Goal: Find specific page/section: Find specific page/section

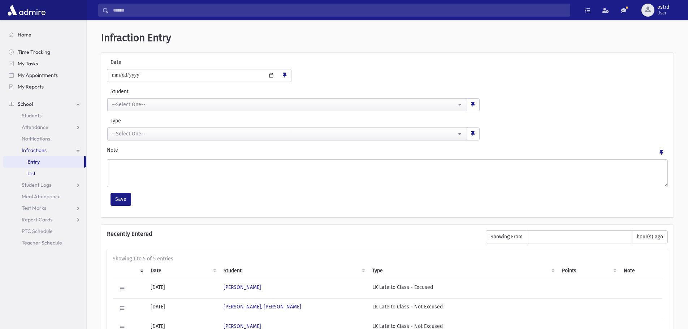
click at [31, 173] on span "List" at bounding box center [31, 173] width 8 height 6
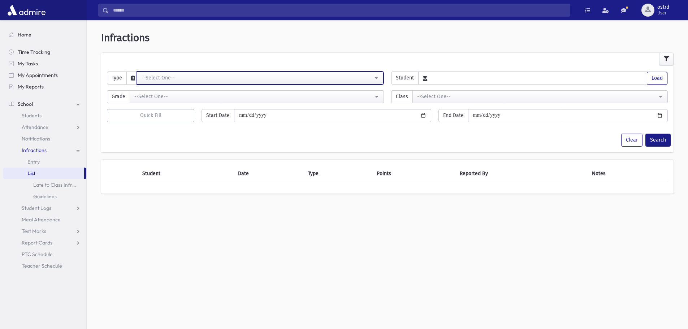
click at [171, 79] on div "--Select One--" at bounding box center [256, 78] width 231 height 8
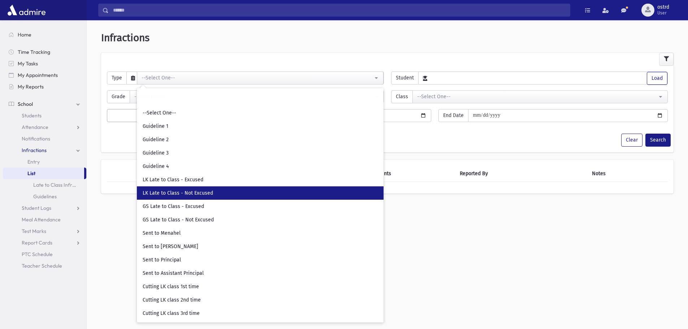
click at [215, 195] on link "LK Late to Class - Not Excused" at bounding box center [260, 192] width 247 height 13
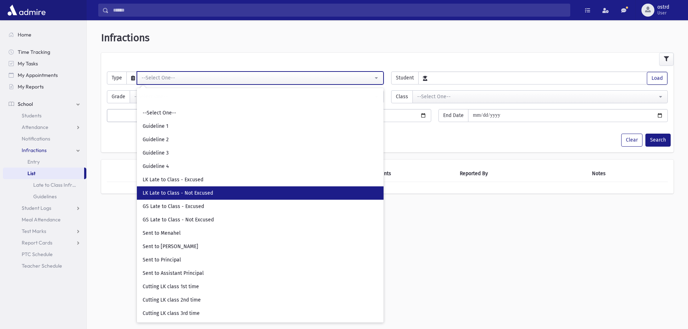
select select "**"
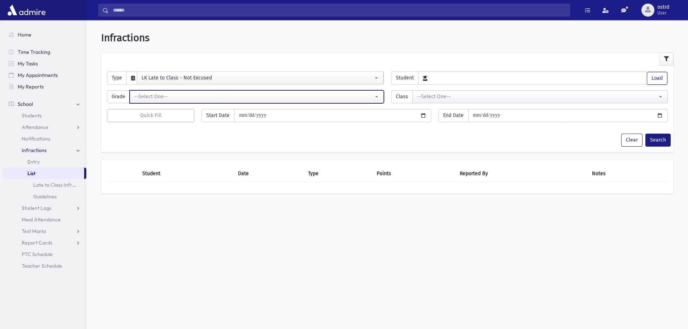
click at [211, 95] on div "--Select One--" at bounding box center [253, 97] width 239 height 8
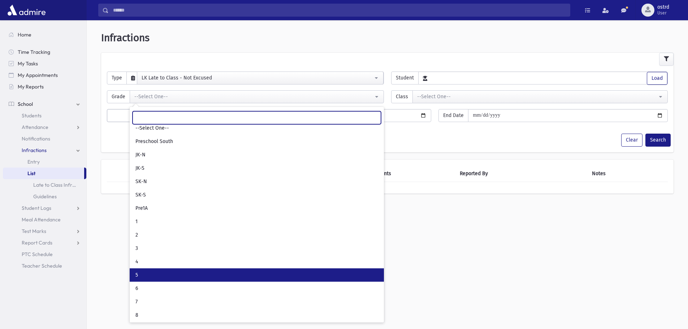
scroll to position [6, 0]
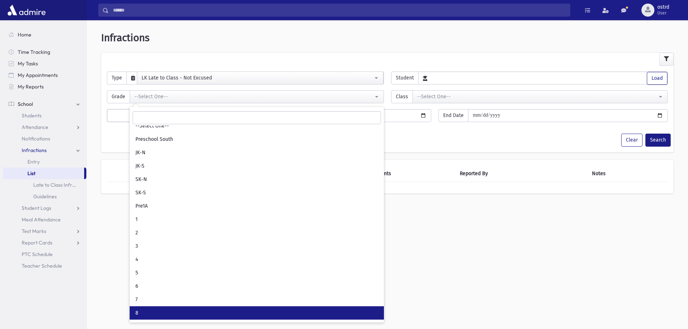
click at [152, 314] on link "8" at bounding box center [257, 312] width 254 height 13
select select "*"
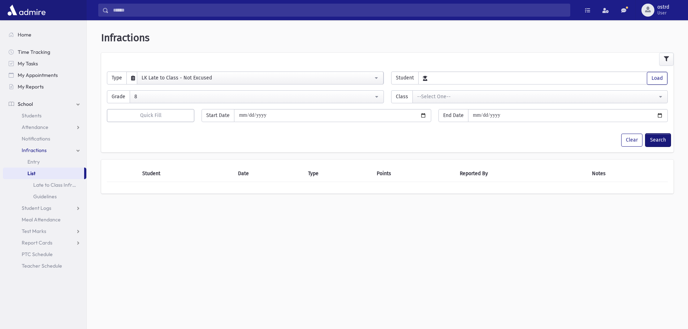
click at [656, 139] on button "Search" at bounding box center [657, 140] width 25 height 13
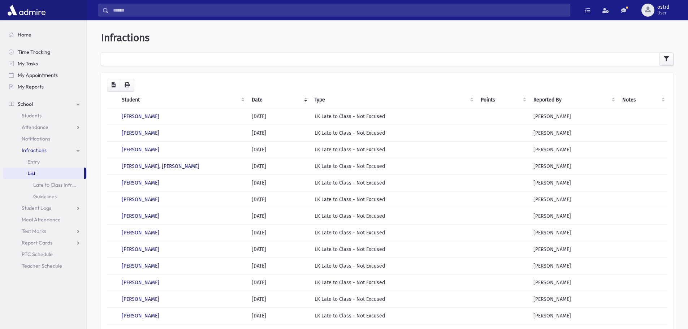
click at [129, 100] on th "Student" at bounding box center [182, 100] width 130 height 17
click at [32, 173] on span "List" at bounding box center [31, 173] width 8 height 6
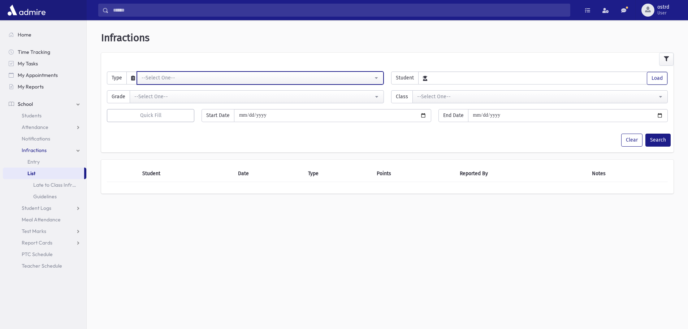
click at [175, 80] on div "--Select One--" at bounding box center [256, 78] width 231 height 8
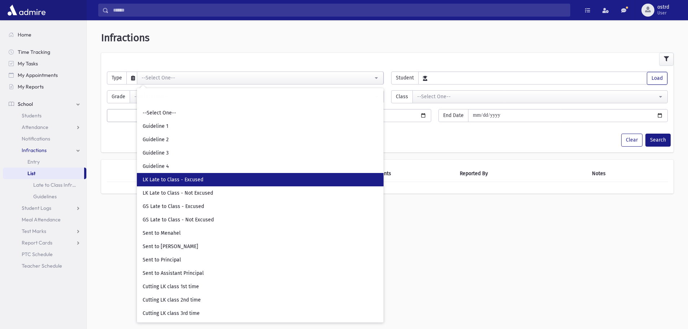
click at [185, 177] on span "LK Late to Class - Excused" at bounding box center [173, 179] width 61 height 7
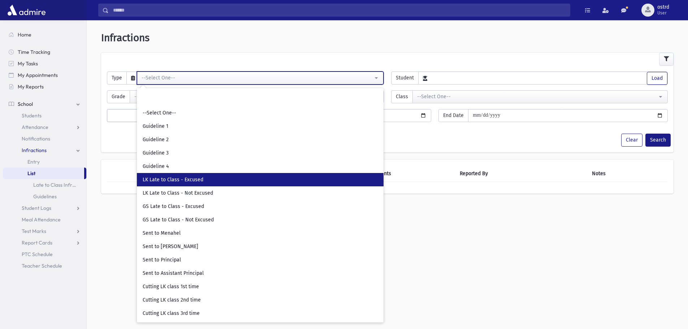
select select "**"
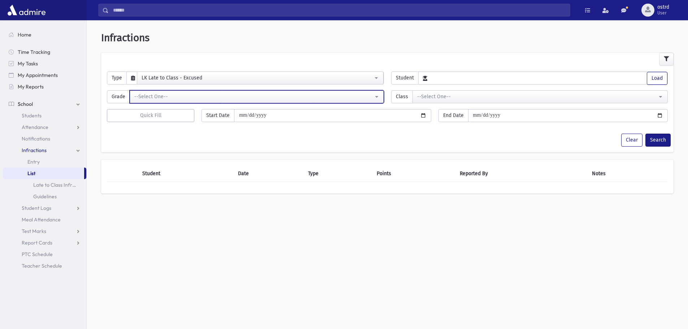
click at [178, 96] on div "--Select One--" at bounding box center [253, 97] width 239 height 8
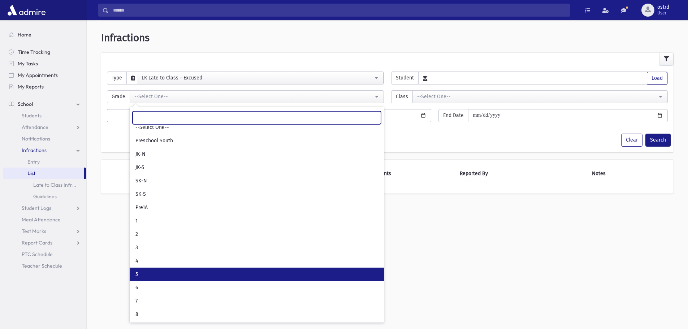
scroll to position [6, 0]
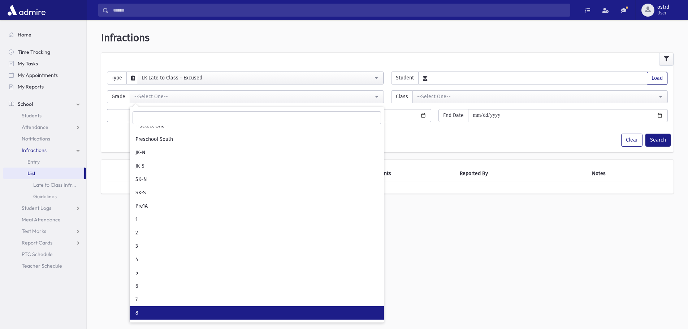
click at [145, 309] on link "8" at bounding box center [257, 312] width 254 height 13
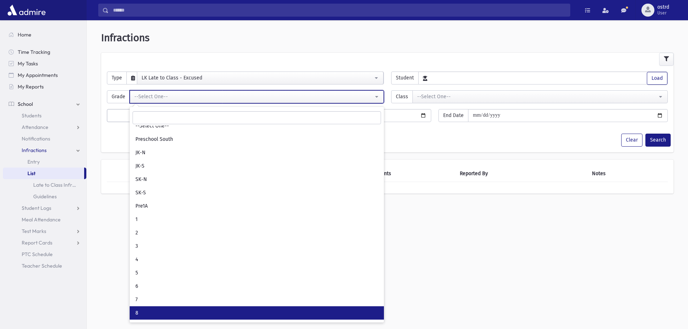
select select "*"
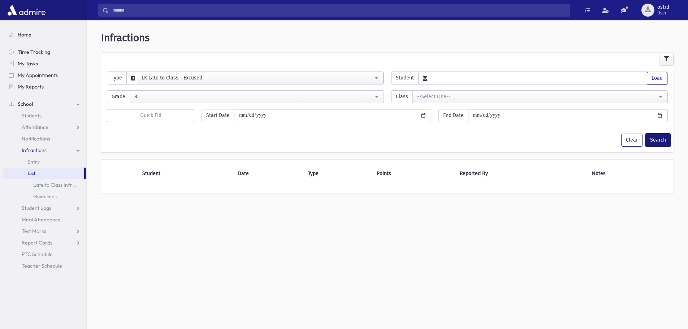
click at [659, 136] on button "Search" at bounding box center [657, 140] width 25 height 13
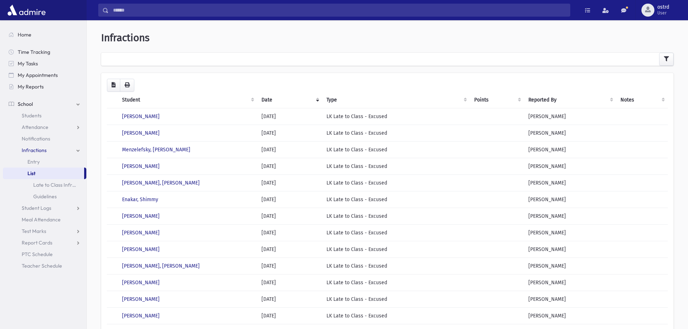
click at [135, 99] on th "Student" at bounding box center [187, 100] width 139 height 17
